Goal: Communication & Community: Answer question/provide support

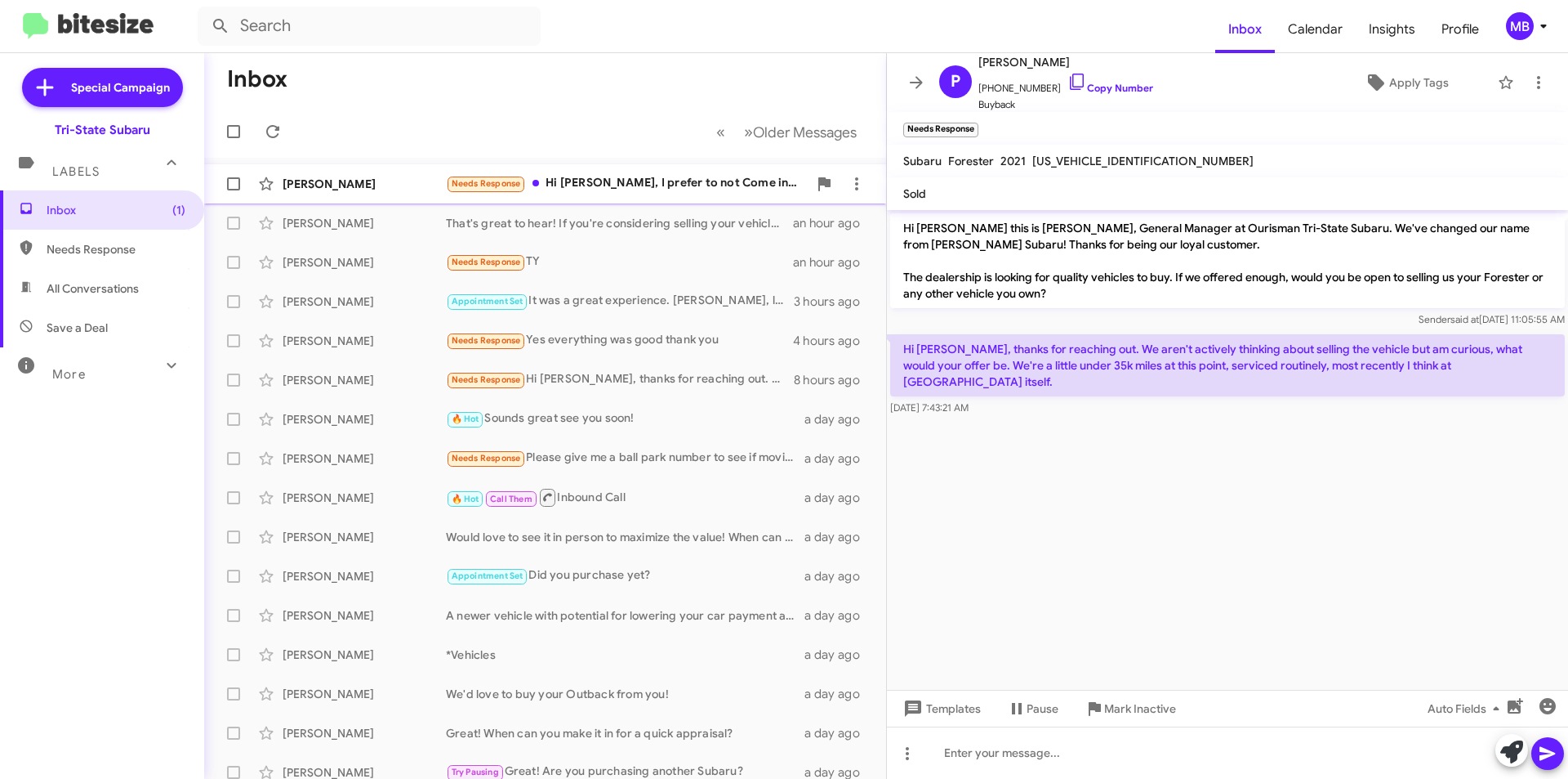
click at [574, 187] on div "Needs Response Hi [PERSON_NAME], I prefer to not Come in and don't need a test …" at bounding box center [626, 183] width 362 height 19
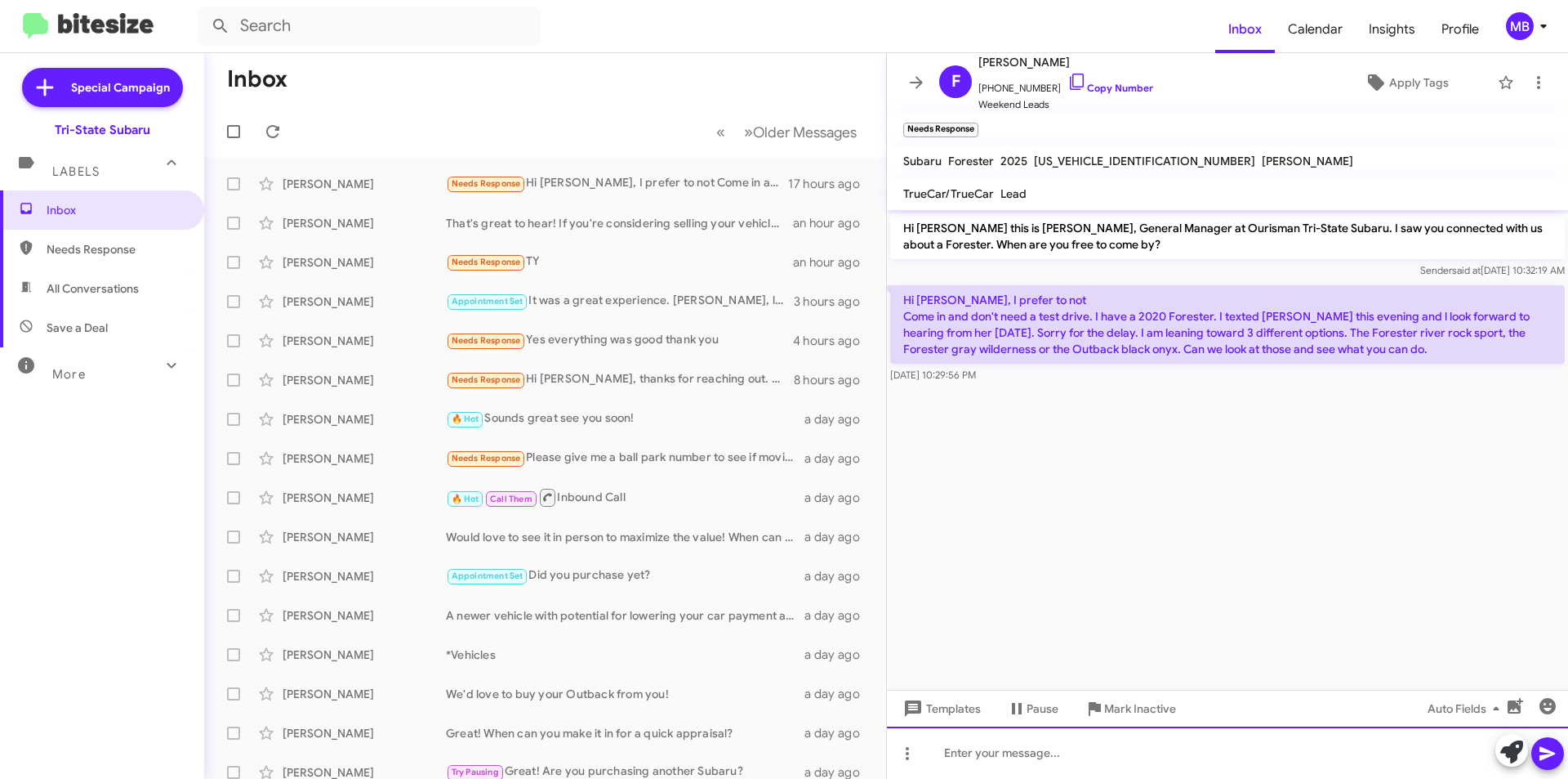
click at [1196, 744] on div at bounding box center [1228, 752] width 681 height 53
click at [1498, 745] on button at bounding box center [1512, 750] width 33 height 33
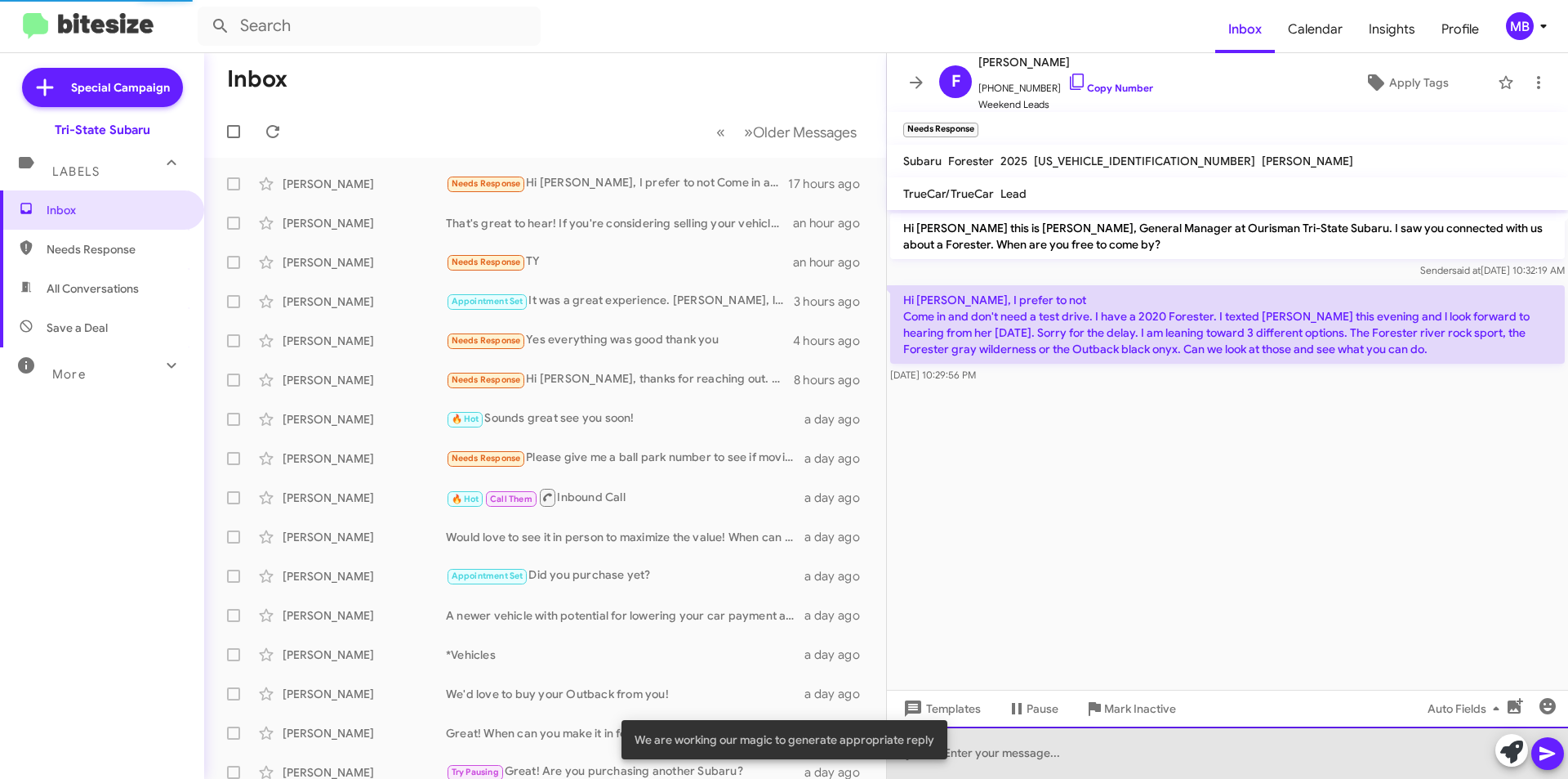
click at [1286, 741] on div at bounding box center [1228, 752] width 681 height 53
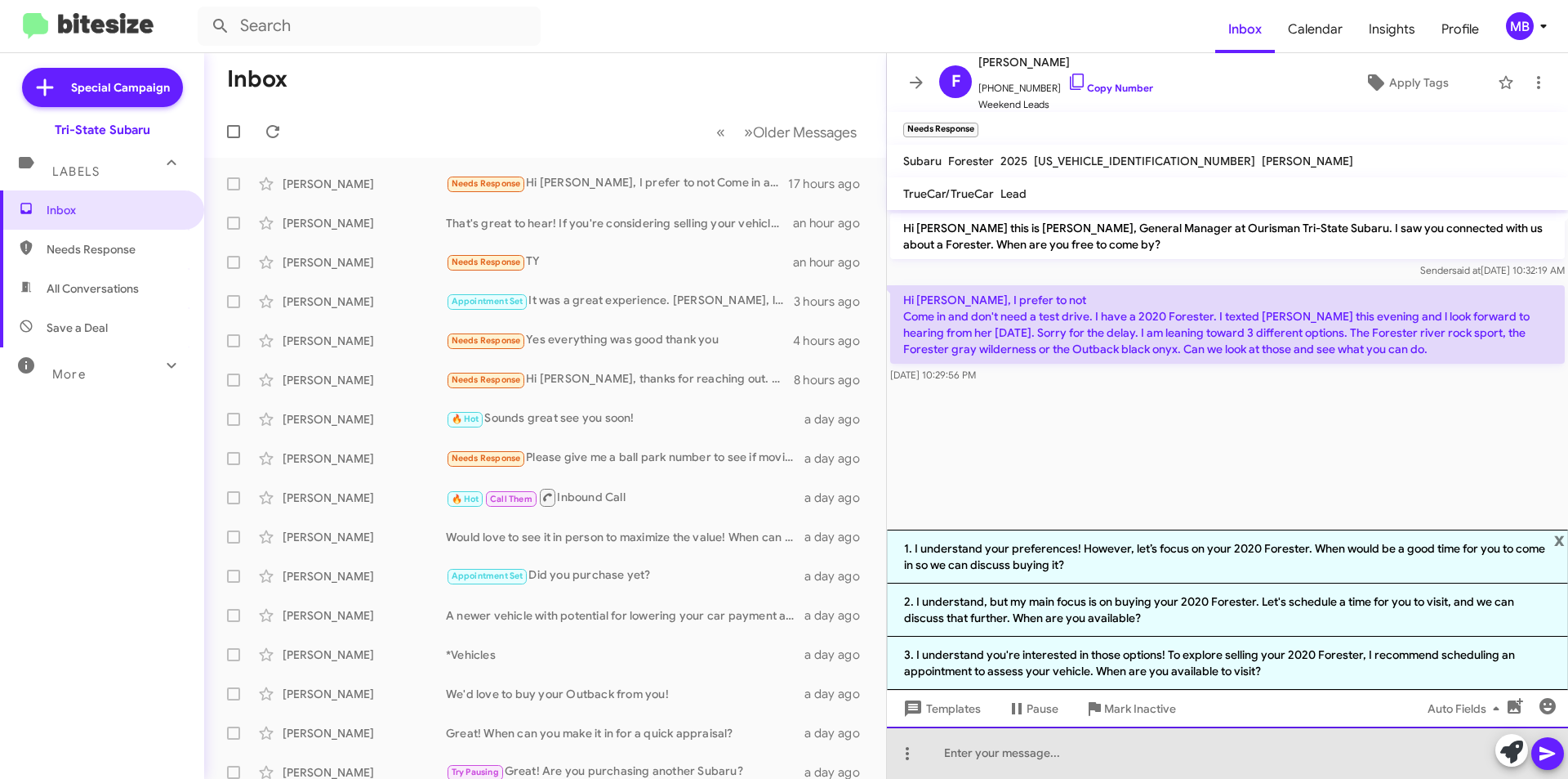
click at [994, 758] on div at bounding box center [1228, 752] width 681 height 53
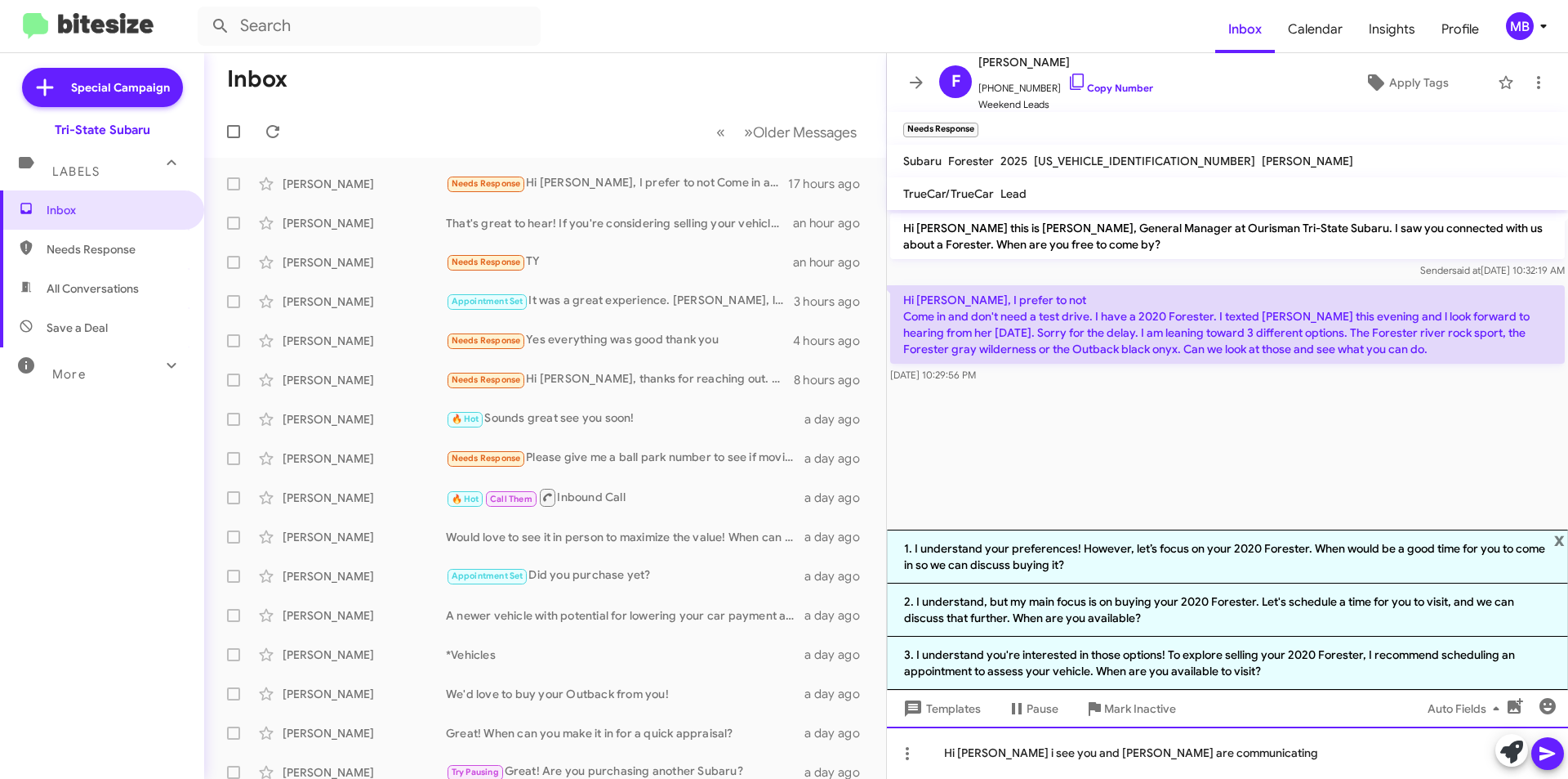
click at [987, 754] on div "Hi [PERSON_NAME] i see you and [PERSON_NAME] are communicating" at bounding box center [1228, 752] width 681 height 53
drag, startPoint x: 1548, startPoint y: 758, endPoint x: 1469, endPoint y: 729, distance: 84.2
click at [1548, 757] on icon at bounding box center [1548, 753] width 20 height 20
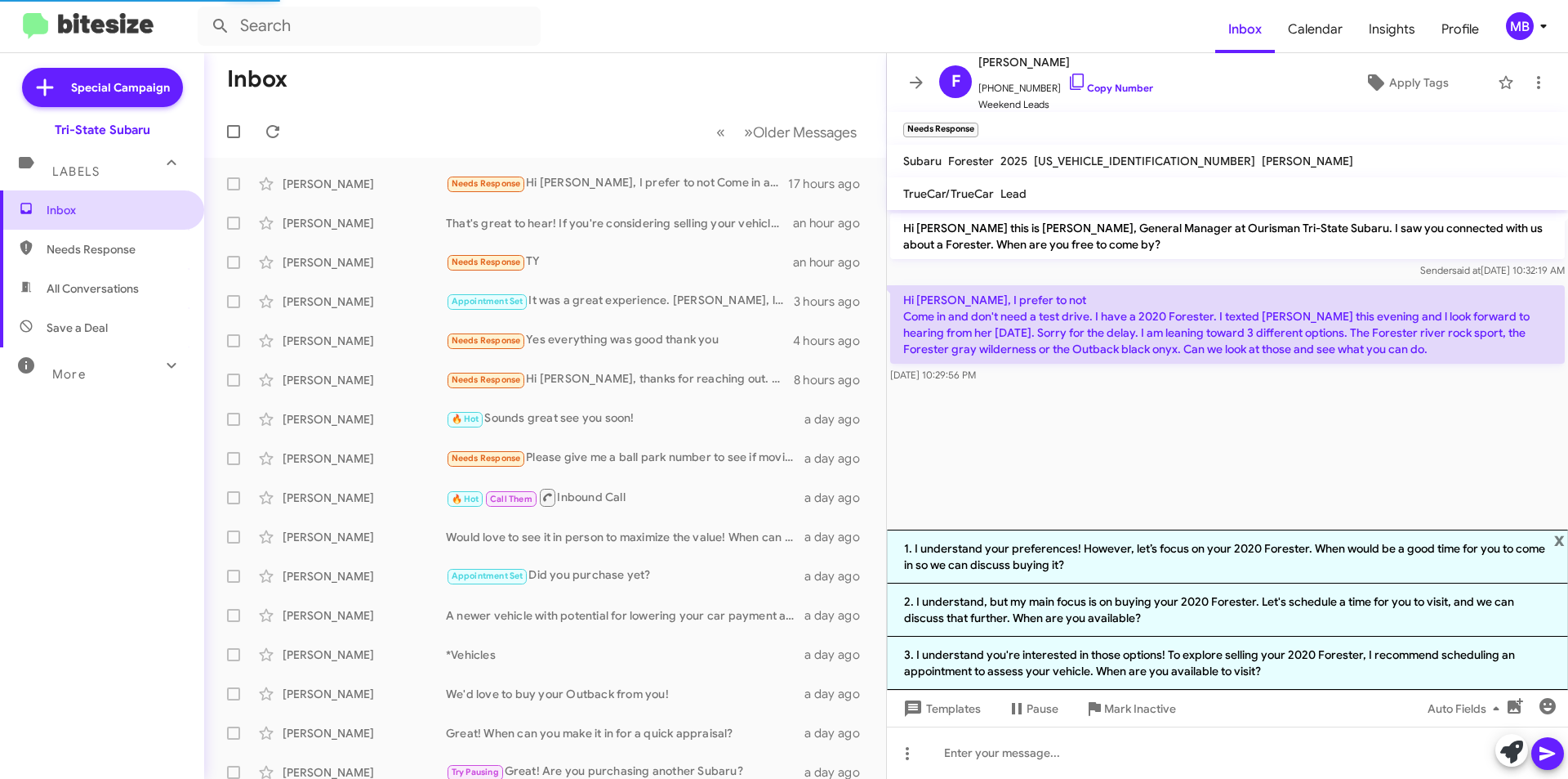
drag, startPoint x: 130, startPoint y: 189, endPoint x: 133, endPoint y: 221, distance: 32.1
click at [131, 189] on mat-expansion-panel-header "Labels" at bounding box center [102, 164] width 204 height 53
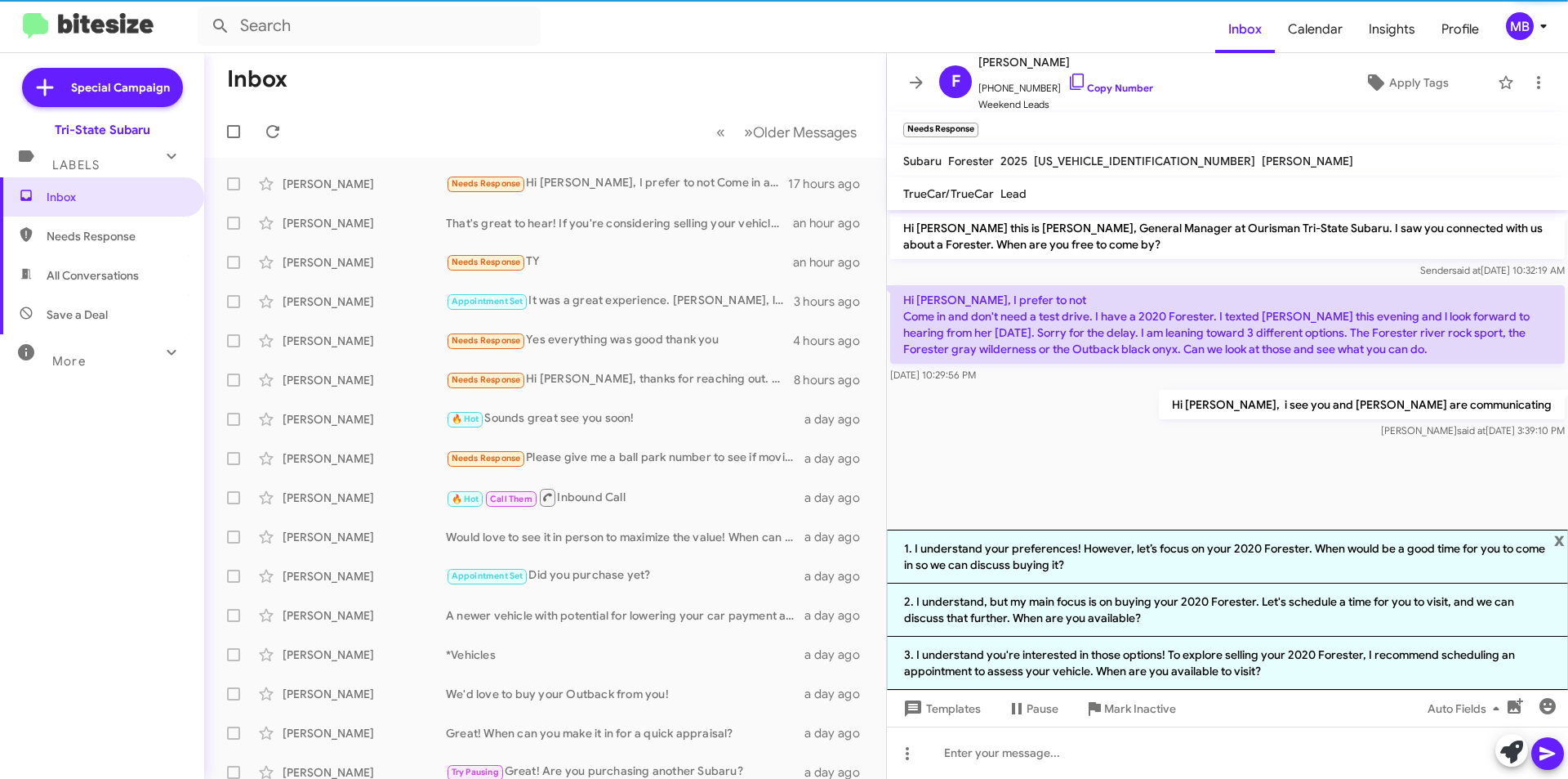
click at [132, 240] on div "Special Campaign Tri-State Subaru Labels Inbox Needs Response All Conversations…" at bounding box center [102, 413] width 204 height 720
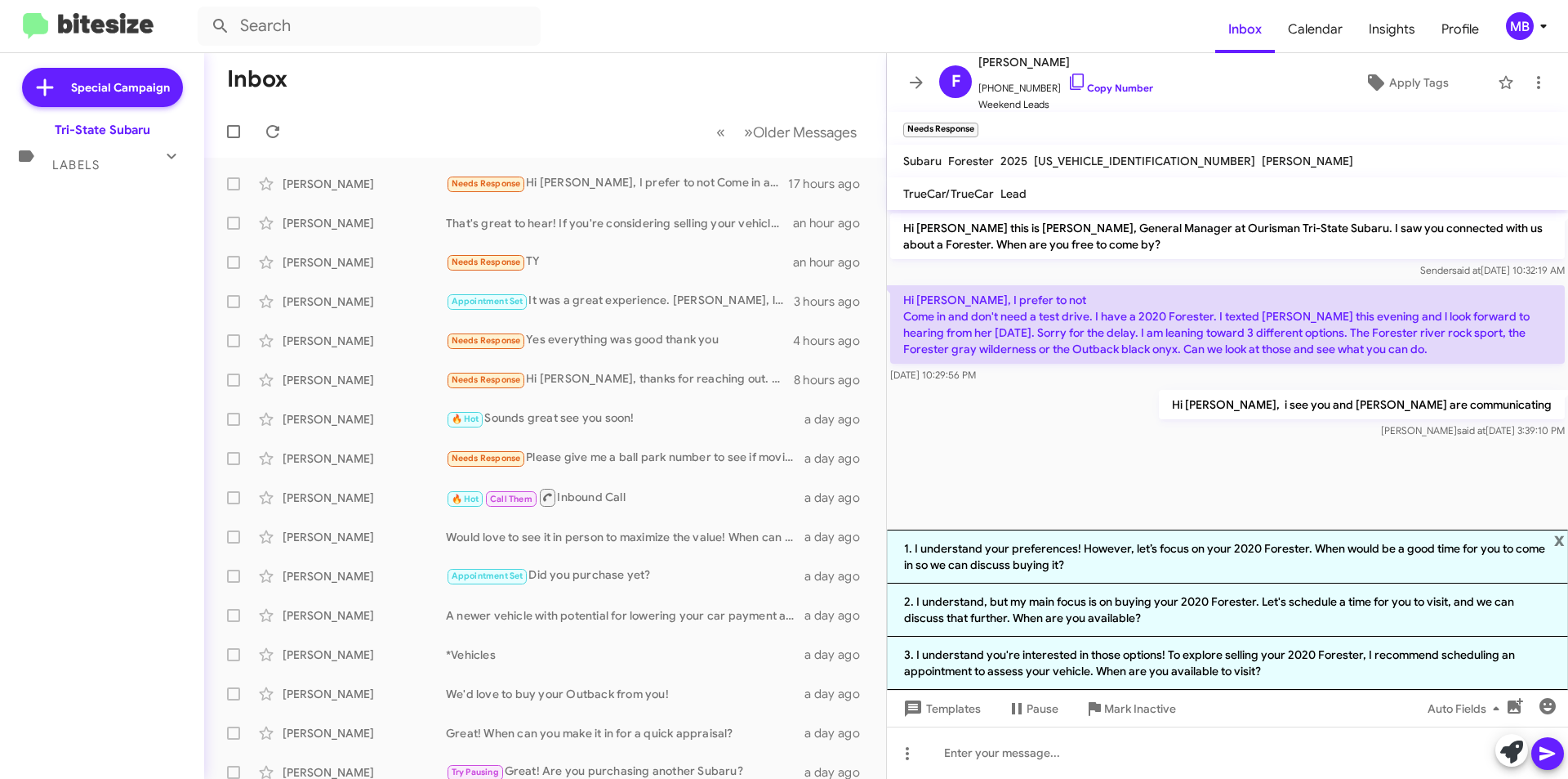
click at [174, 152] on icon at bounding box center [171, 157] width 20 height 20
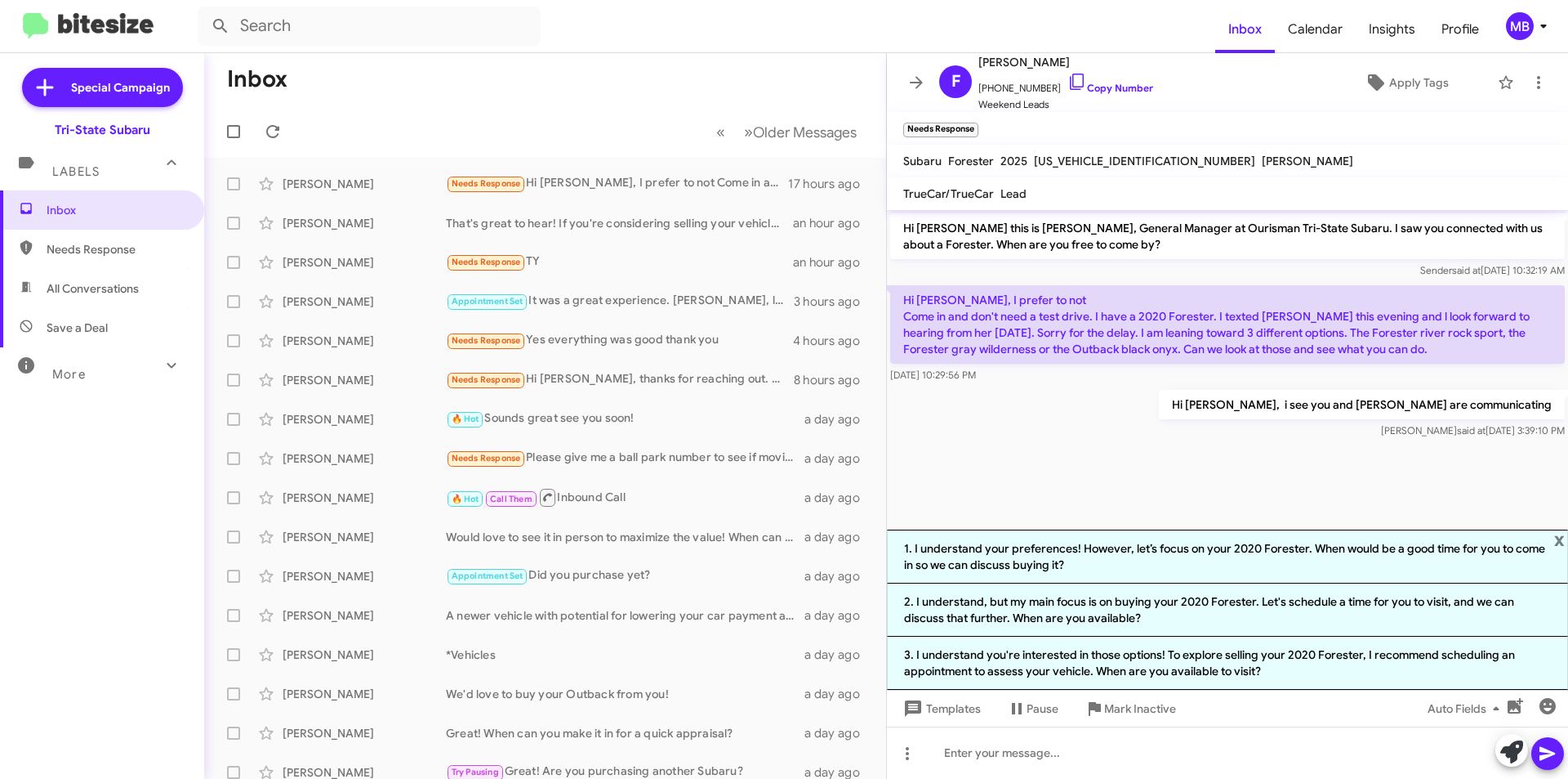
click at [159, 260] on span "Needs Response" at bounding box center [102, 250] width 204 height 40
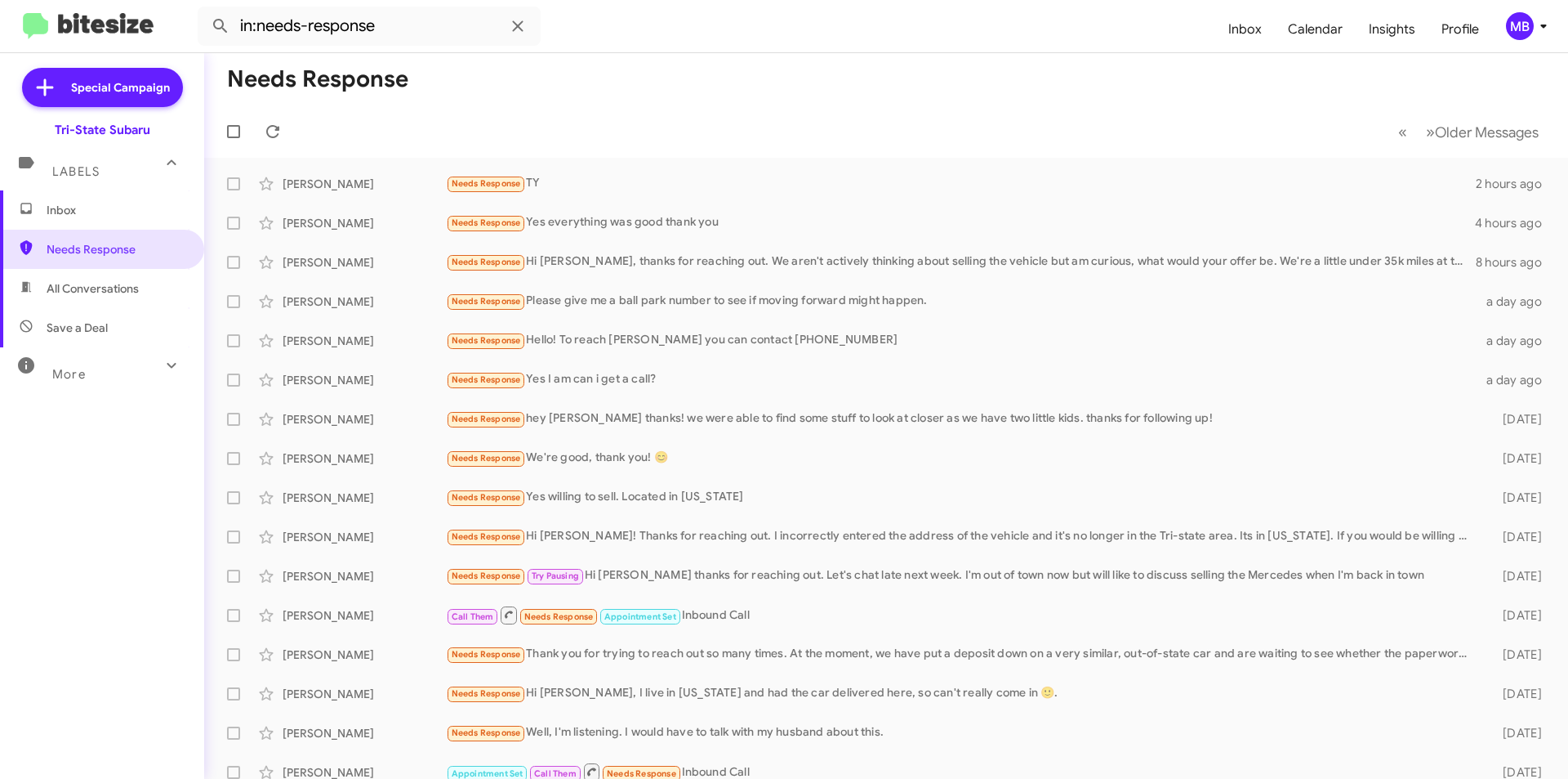
click at [132, 286] on span "All Conversations" at bounding box center [92, 288] width 92 height 16
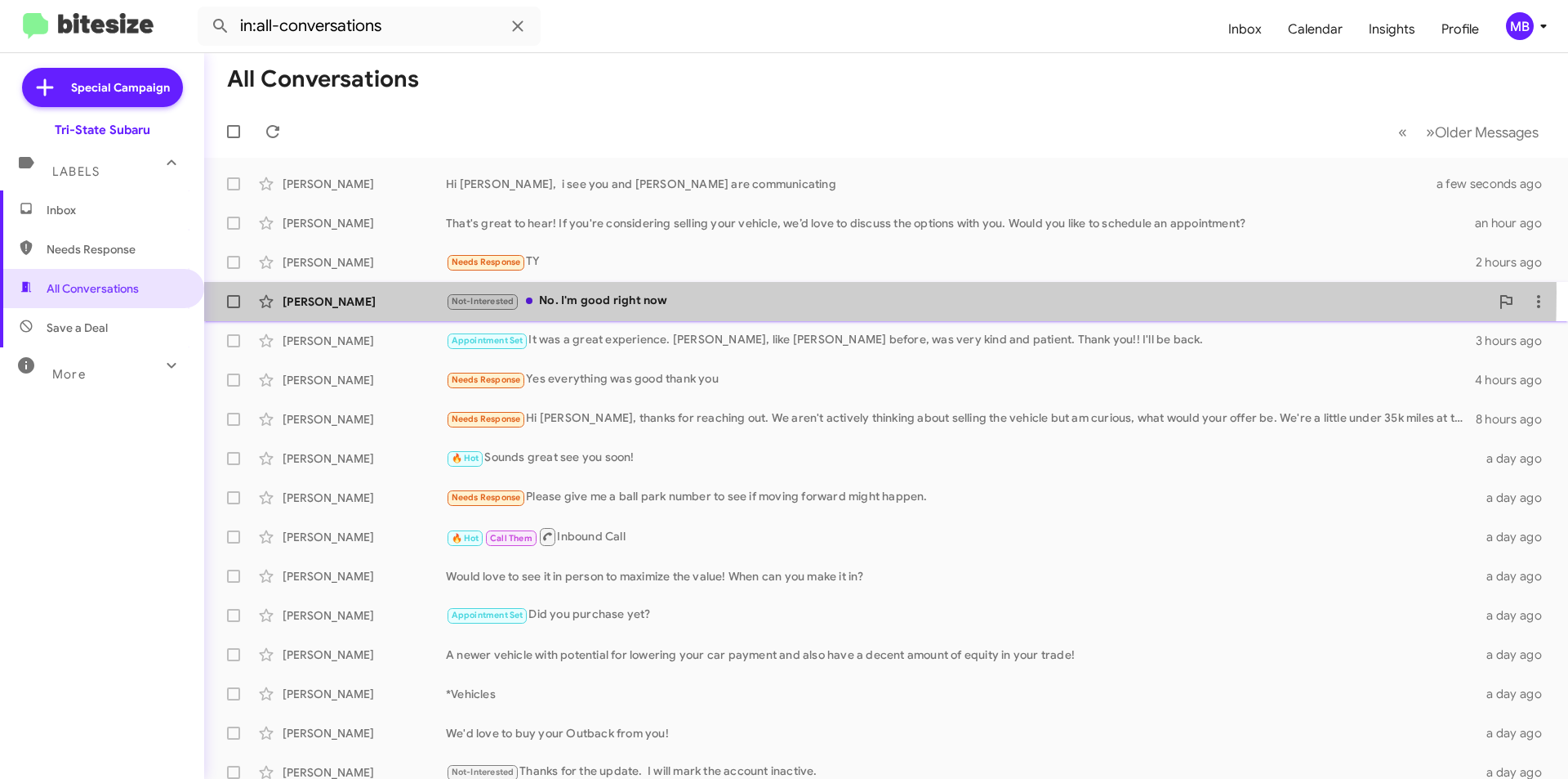
click at [628, 292] on div "Not-Interested No. I'm good right now" at bounding box center [968, 300] width 1044 height 19
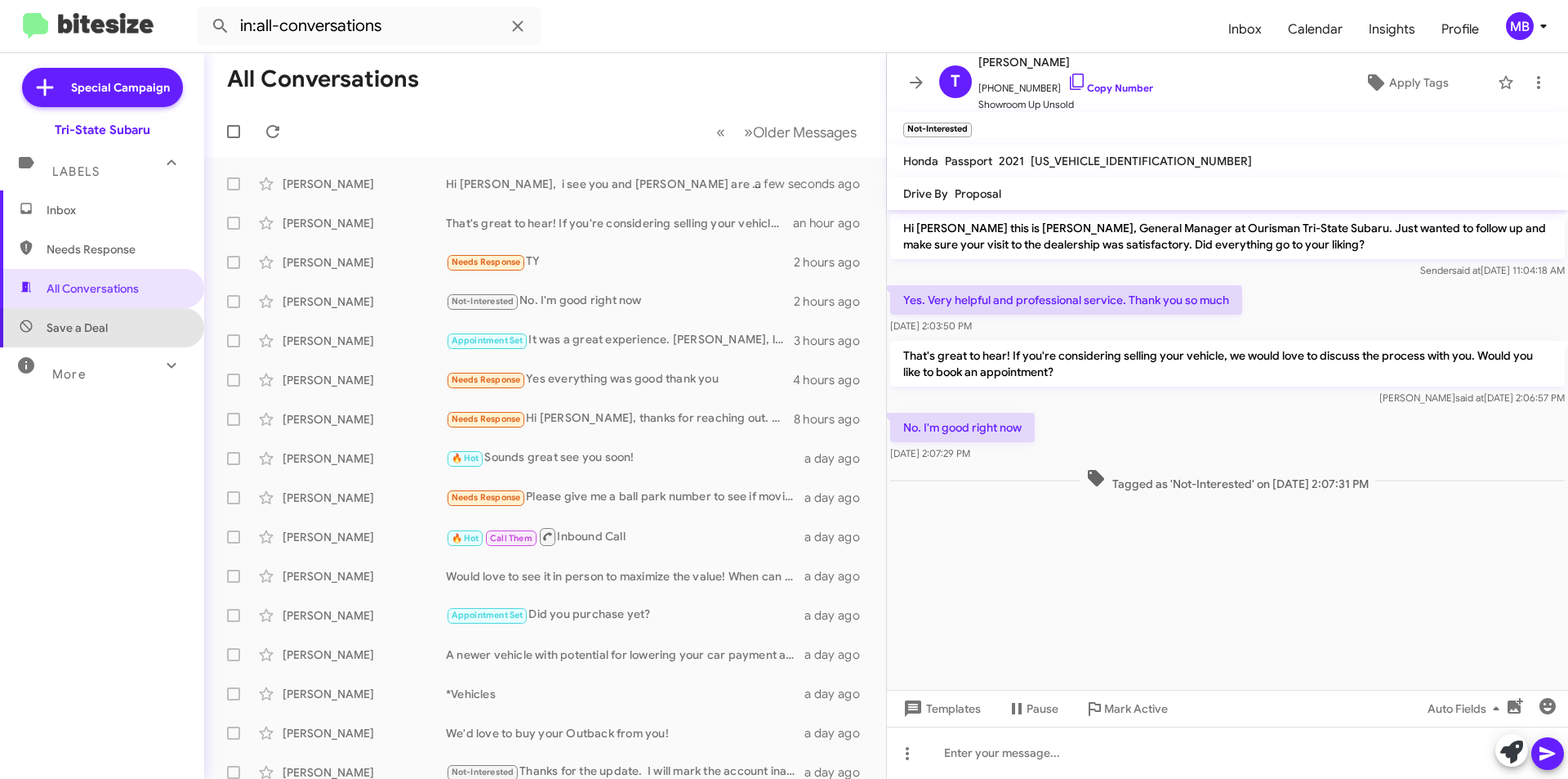
click at [126, 336] on span "Save a Deal" at bounding box center [102, 328] width 204 height 40
type input "in:not-interested"
